Goal: Check status: Check status

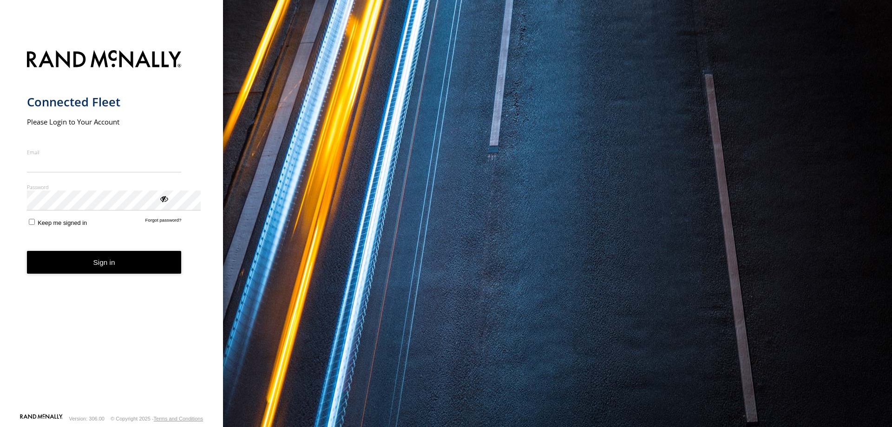
type input "**********"
click at [107, 274] on button "Sign in" at bounding box center [104, 262] width 155 height 23
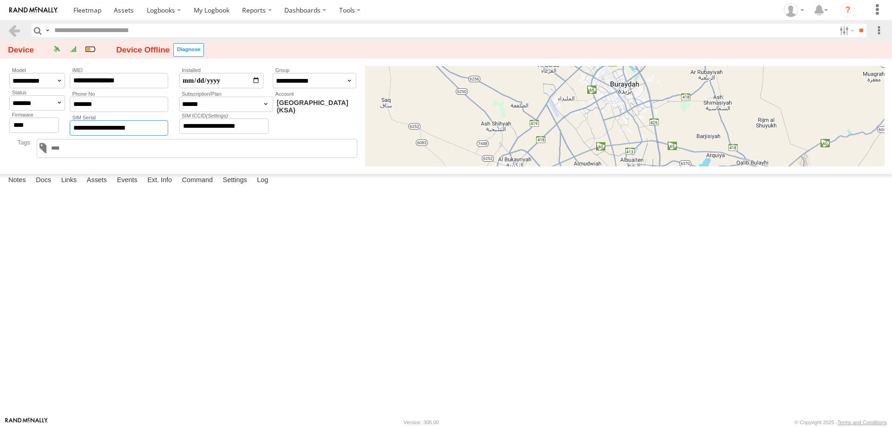
click at [123, 136] on input "**********" at bounding box center [119, 127] width 98 height 15
